Goal: Navigation & Orientation: Find specific page/section

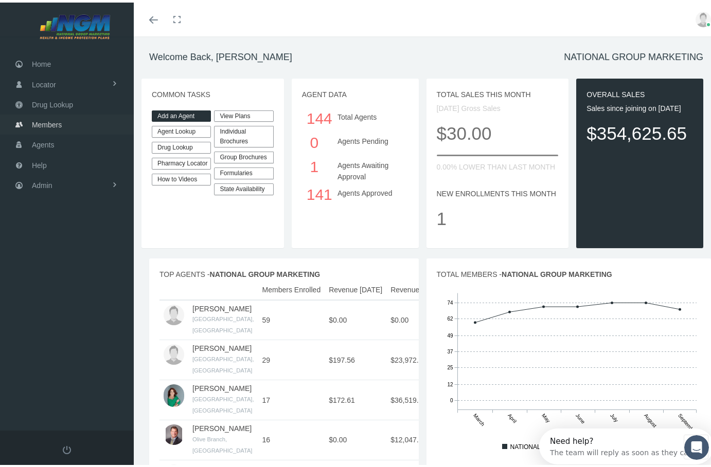
click at [51, 120] on span "Members" at bounding box center [47, 123] width 30 height 20
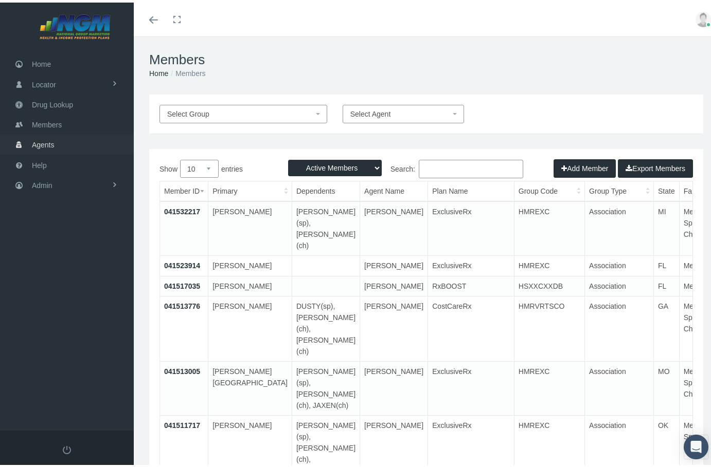
click at [41, 141] on span "Agents" at bounding box center [43, 143] width 23 height 20
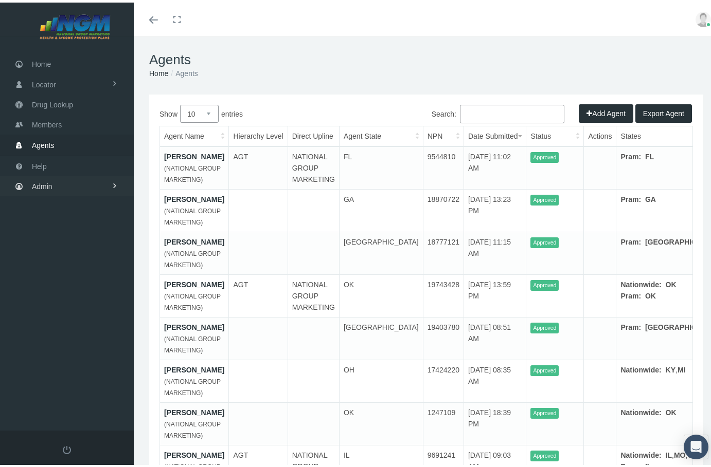
click at [40, 177] on span "Admin" at bounding box center [42, 184] width 21 height 20
click at [49, 55] on span "Home" at bounding box center [41, 62] width 19 height 20
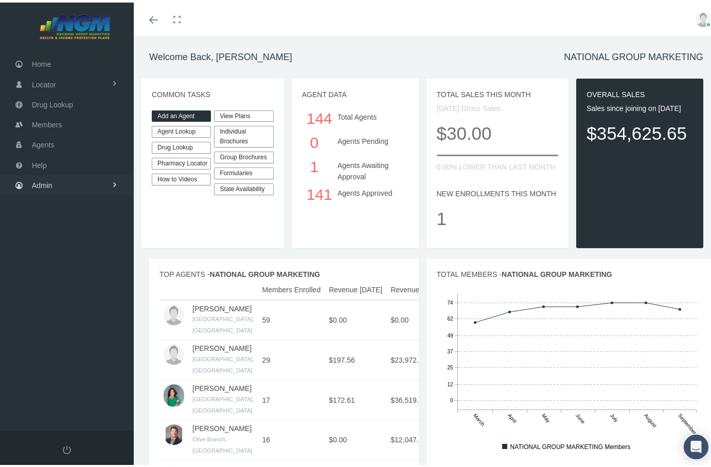
click at [45, 177] on span "Admin" at bounding box center [42, 183] width 21 height 20
click at [42, 57] on span "Home" at bounding box center [41, 62] width 19 height 20
